Goal: Communication & Community: Answer question/provide support

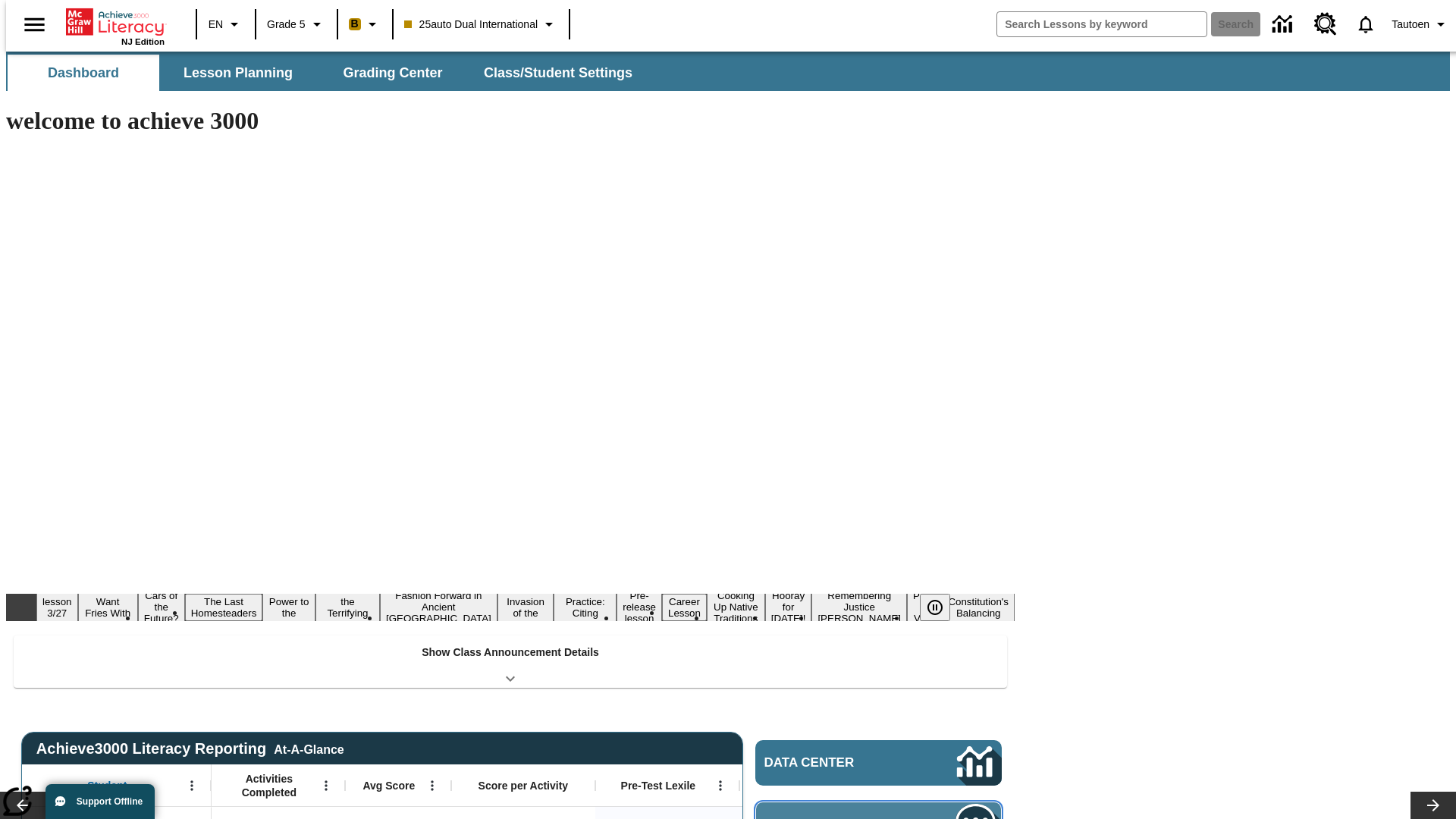
click at [882, 817] on span "Message Center" at bounding box center [838, 825] width 147 height 15
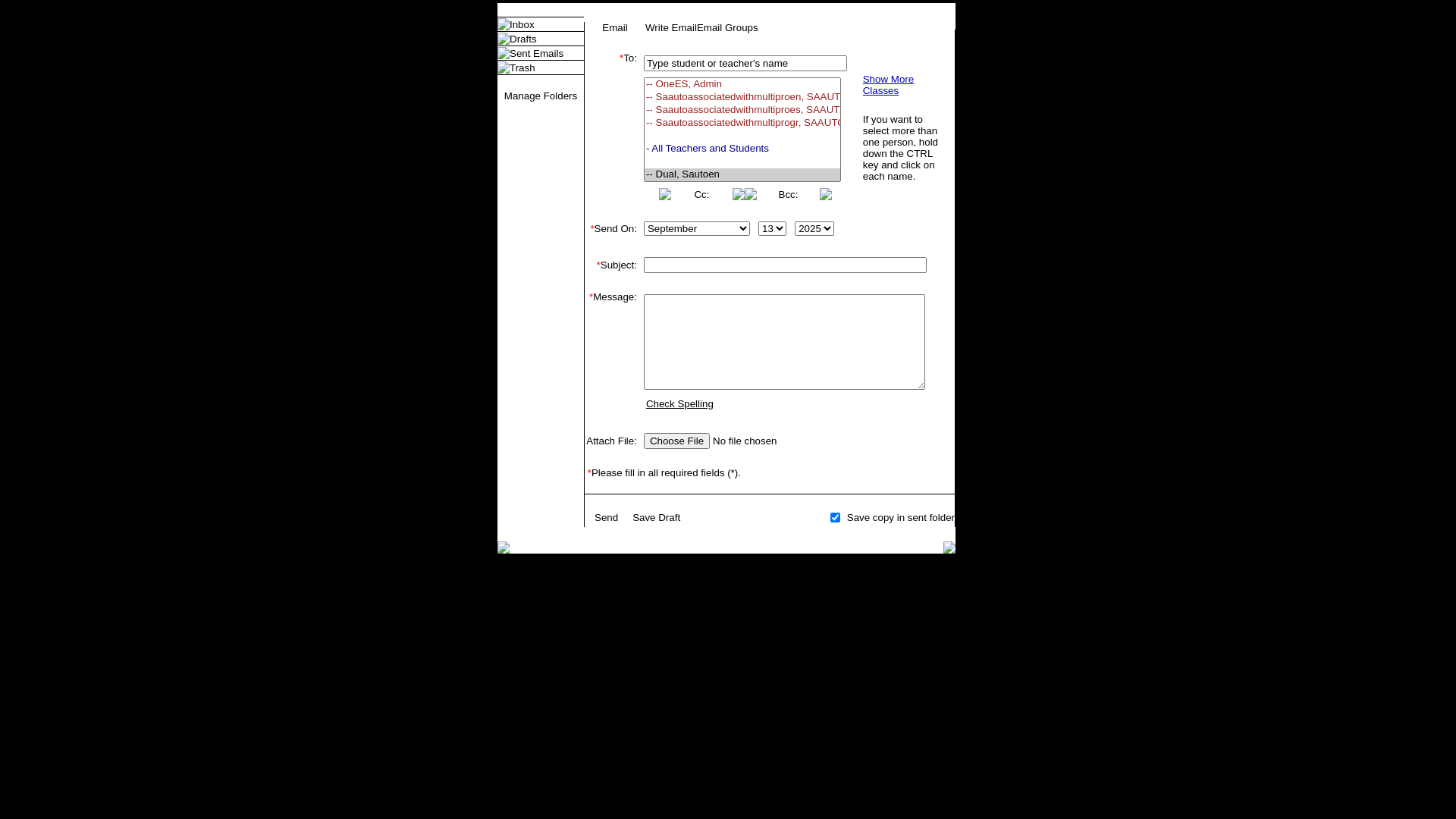
select select "U,21476361,1"
type input "Autotest-zcJueBaCsg"
type textarea "email body message"
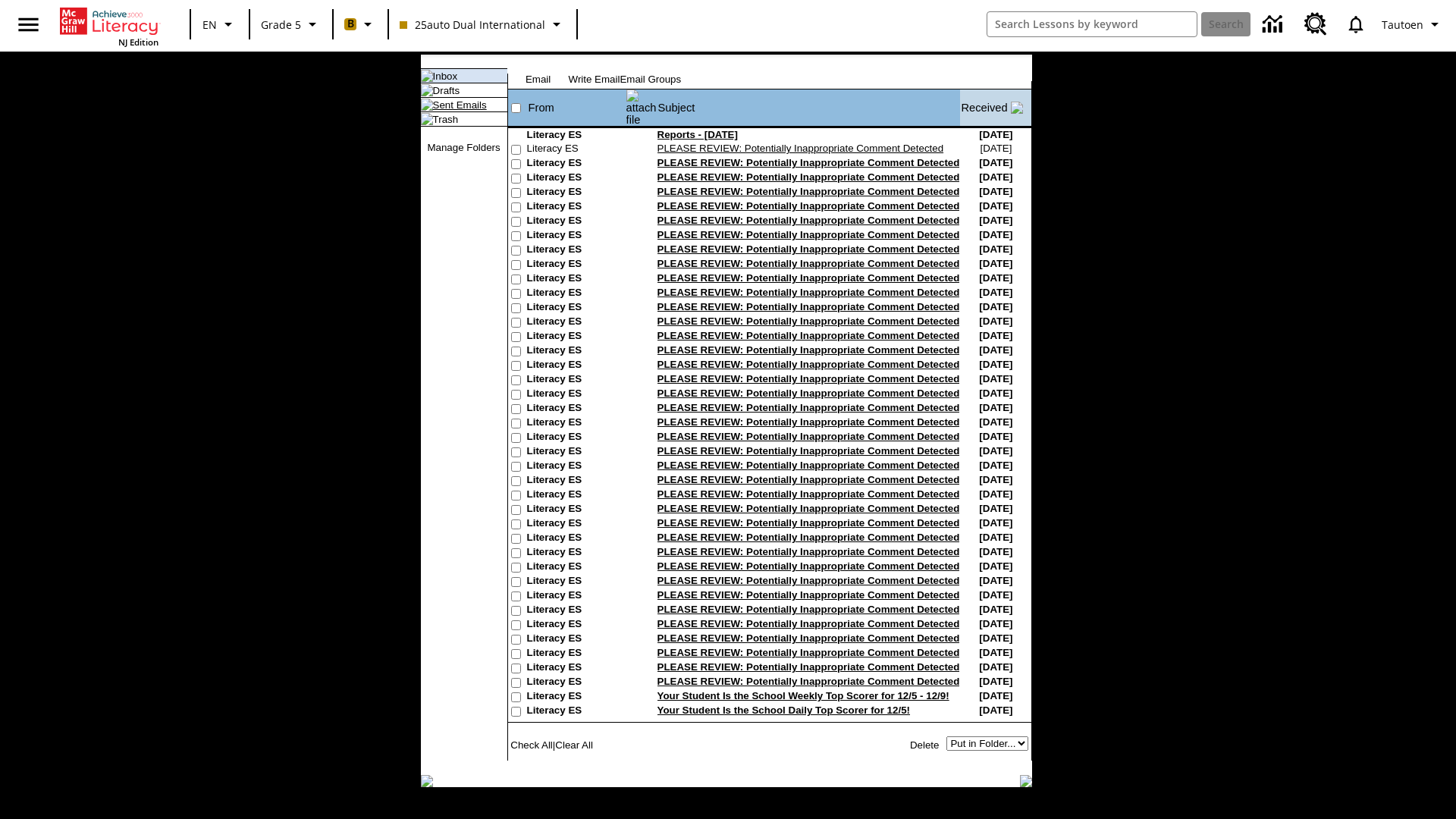
click at [448, 111] on link "Sent Emails" at bounding box center [459, 105] width 54 height 11
